Goal: Check status: Check status

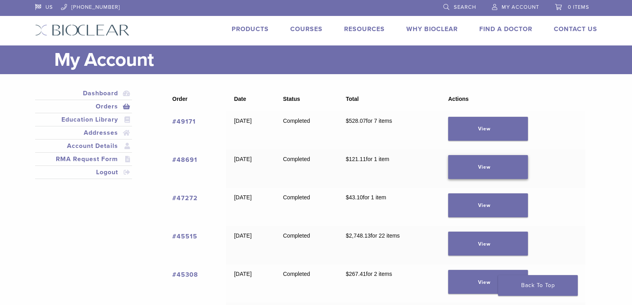
click at [504, 162] on link "View" at bounding box center [488, 167] width 80 height 24
click at [509, 129] on link "View" at bounding box center [488, 129] width 80 height 24
